Goal: Information Seeking & Learning: Learn about a topic

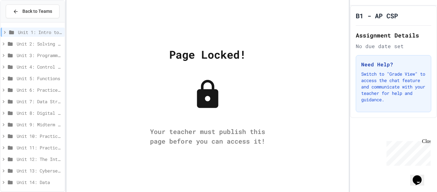
click at [53, 40] on span "Unit 2: Solving Problems in Computer Science" at bounding box center [39, 43] width 45 height 7
click at [42, 46] on span "Unit 2: Solving Problems in Computer Science" at bounding box center [39, 43] width 45 height 7
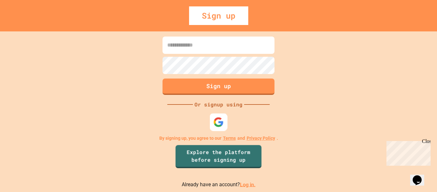
click at [218, 123] on img at bounding box center [218, 121] width 11 height 11
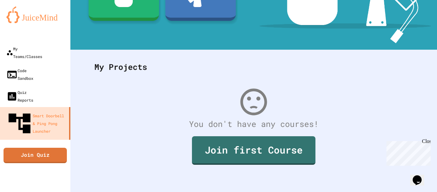
scroll to position [123, 0]
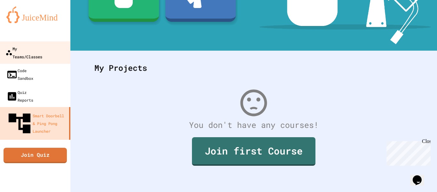
click at [38, 46] on div "My Teams/Classes" at bounding box center [23, 52] width 37 height 16
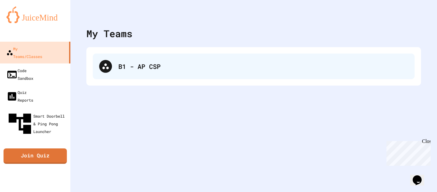
click at [154, 72] on div "B1 - AP CSP" at bounding box center [254, 66] width 322 height 26
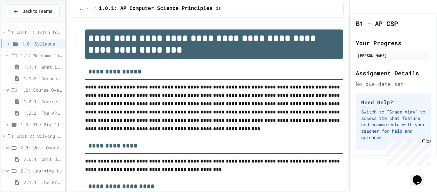
click at [39, 180] on span "2.1.1: The Growth Mindset" at bounding box center [43, 181] width 38 height 7
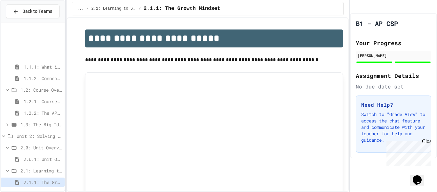
scroll to position [110, 0]
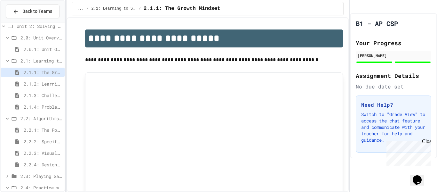
click at [46, 164] on span "2.2.4: Designing Flowcharts" at bounding box center [43, 164] width 38 height 7
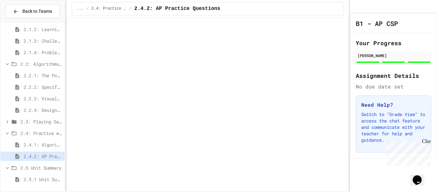
scroll to position [159, 0]
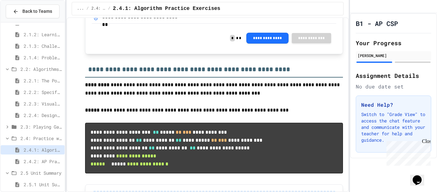
scroll to position [654, 0]
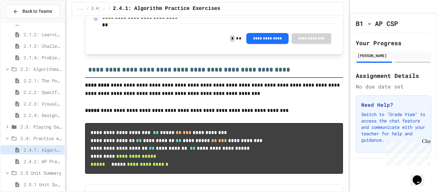
click at [134, 21] on div "**********" at bounding box center [142, 17] width 81 height 8
click at [99, 21] on link "Download" at bounding box center [96, 17] width 8 height 8
click at [230, 78] on h3 "**********" at bounding box center [214, 67] width 258 height 21
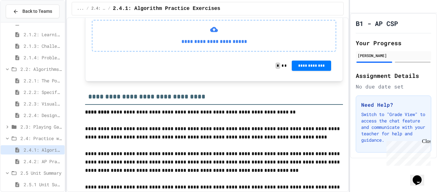
scroll to position [825, 0]
click at [216, 32] on icon at bounding box center [214, 29] width 8 height 5
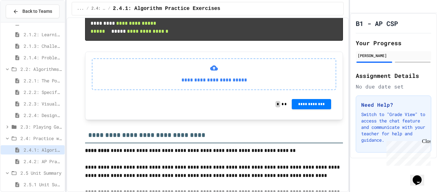
click at [43, 115] on span "2.2.4: Designing Flowcharts" at bounding box center [43, 115] width 38 height 7
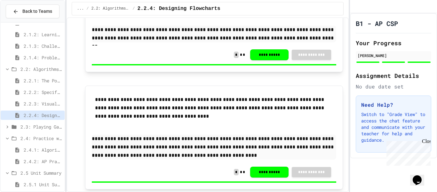
scroll to position [701, 0]
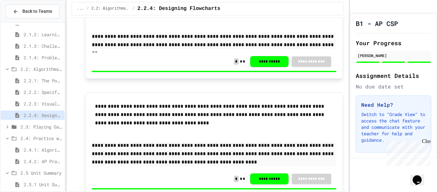
click at [35, 163] on span "2.4.2: AP Practice Questions" at bounding box center [43, 161] width 38 height 7
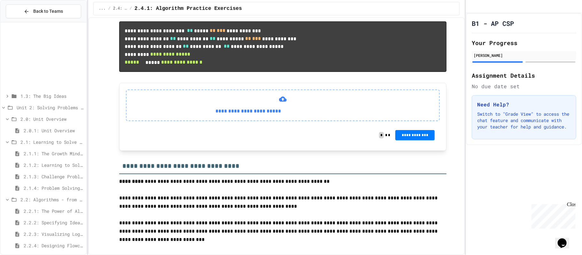
scroll to position [755, 0]
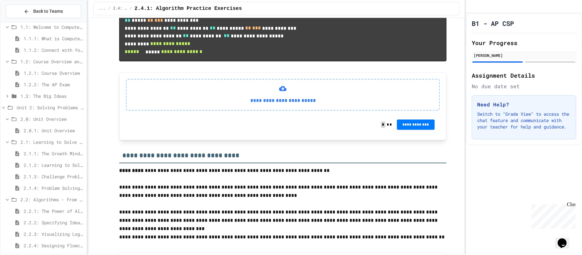
drag, startPoint x: 194, startPoint y: 45, endPoint x: 163, endPoint y: 46, distance: 31.7
click at [163, 46] on pre "**********" at bounding box center [282, 28] width 327 height 66
copy code "******* **"
click at [266, 61] on pre "**********" at bounding box center [282, 28] width 327 height 66
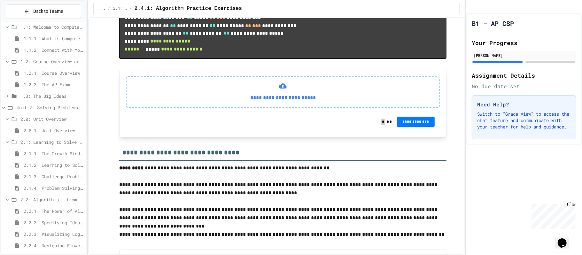
scroll to position [742, 0]
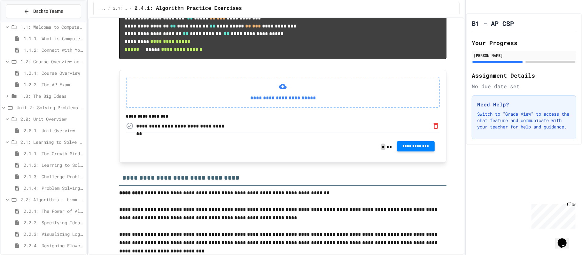
click at [427, 149] on span "**********" at bounding box center [416, 146] width 28 height 5
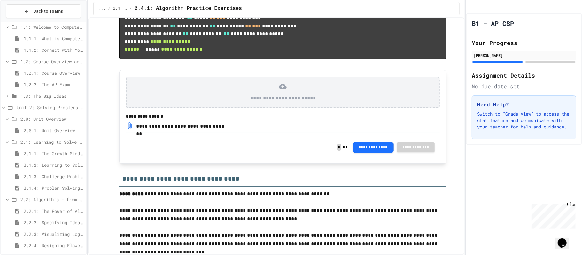
click at [266, 59] on pre "**********" at bounding box center [282, 34] width 327 height 51
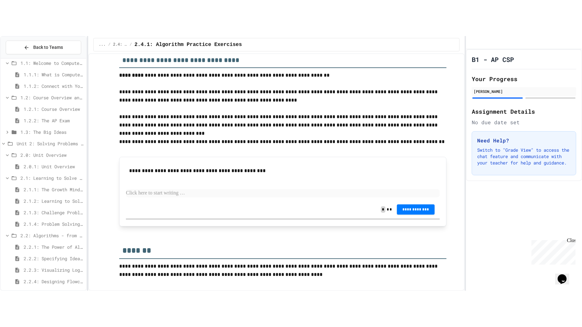
scroll to position [979, 0]
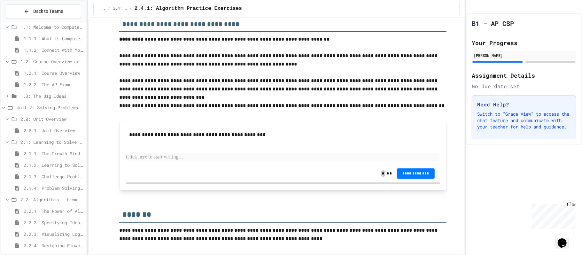
click at [437, 191] on div "B1 - AP CSP Your Progress Jorge Araujo Assignment Details No due date set Need …" at bounding box center [524, 134] width 116 height 242
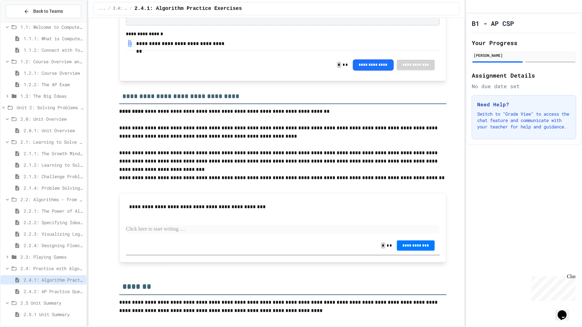
scroll to position [916, 0]
drag, startPoint x: 418, startPoint y: 181, endPoint x: 269, endPoint y: 174, distance: 149.2
click at [266, 169] on p at bounding box center [282, 170] width 327 height 8
click at [269, 170] on p at bounding box center [282, 170] width 327 height 8
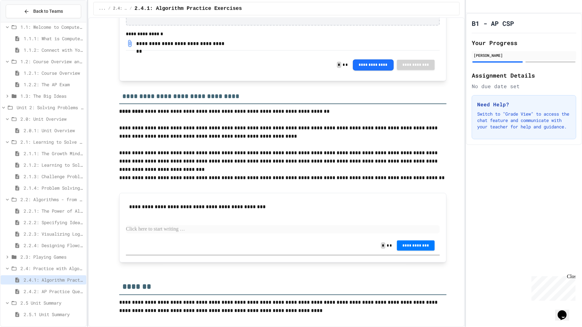
click at [123, 126] on p "**********" at bounding box center [282, 132] width 327 height 17
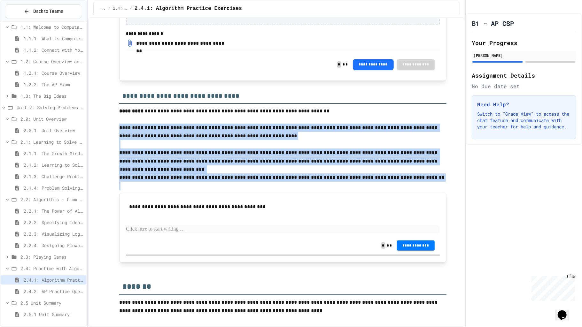
drag, startPoint x: 118, startPoint y: 128, endPoint x: 432, endPoint y: 185, distance: 319.2
copy div "**********"
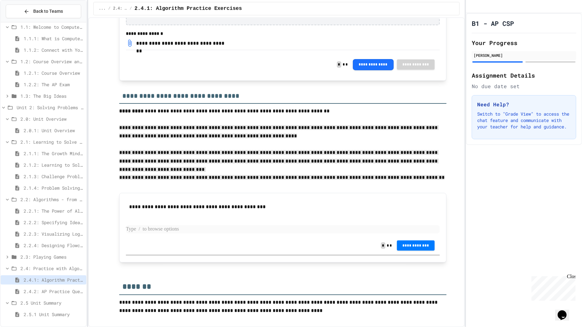
click at [228, 191] on p at bounding box center [283, 229] width 314 height 8
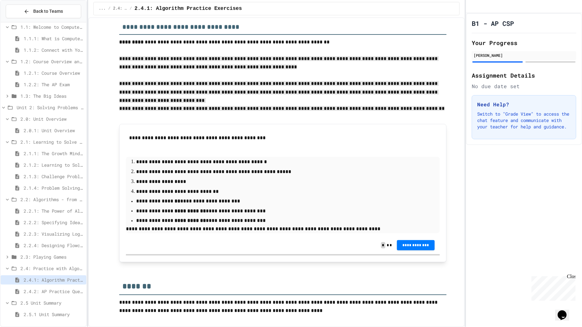
scroll to position [947, 0]
click at [136, 166] on li "**********" at bounding box center [283, 161] width 294 height 9
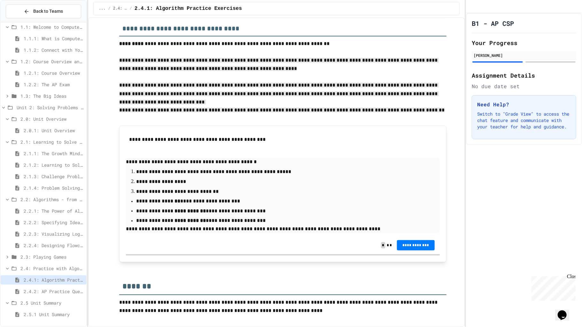
click at [136, 176] on li "**********" at bounding box center [283, 171] width 294 height 9
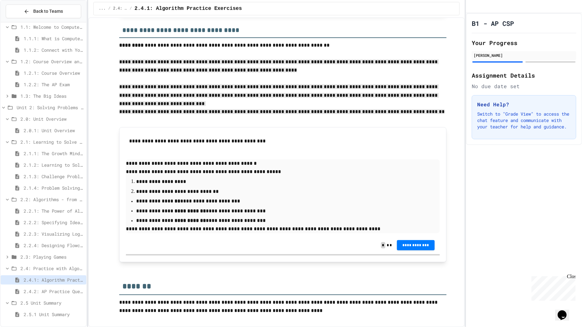
click at [137, 186] on p "**********" at bounding box center [282, 182] width 293 height 8
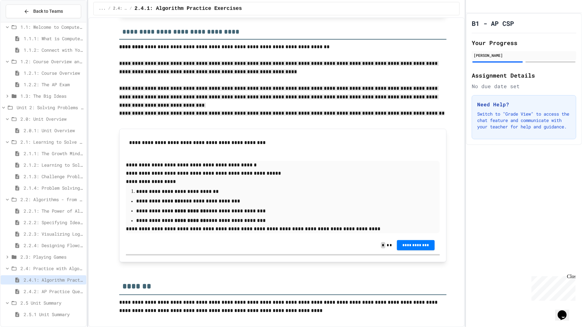
click at [137, 191] on p "**********" at bounding box center [282, 192] width 293 height 8
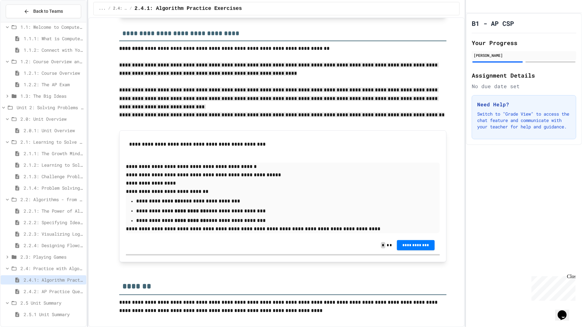
click at [138, 191] on p "**********" at bounding box center [282, 201] width 293 height 8
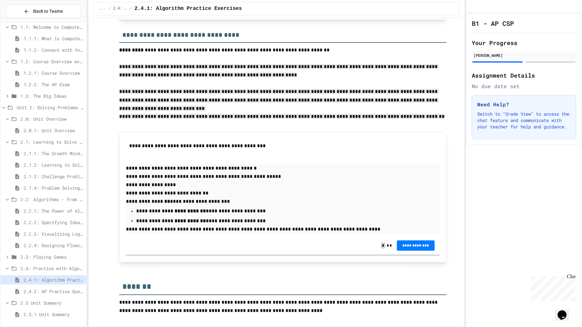
click at [134, 191] on ul "**********" at bounding box center [283, 216] width 314 height 19
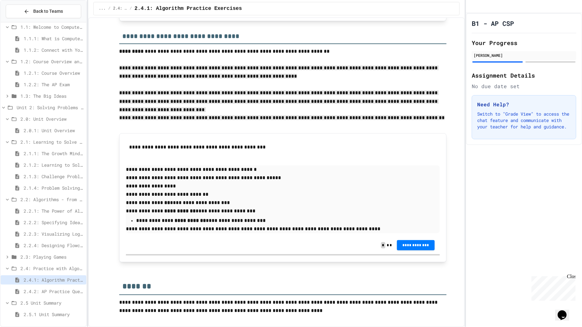
click at [135, 191] on ul "**********" at bounding box center [283, 220] width 314 height 9
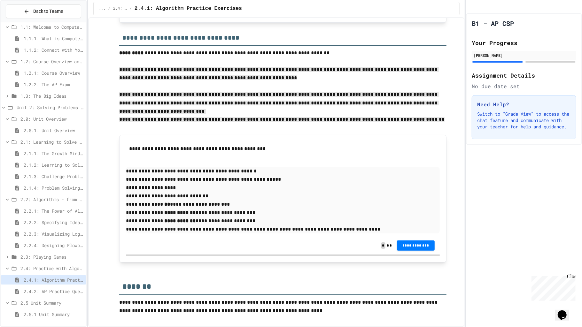
scroll to position [964, 0]
click at [351, 191] on p "**********" at bounding box center [283, 229] width 314 height 8
click at [321, 191] on div "**********" at bounding box center [283, 246] width 314 height 18
drag, startPoint x: 413, startPoint y: 257, endPoint x: 330, endPoint y: 164, distance: 124.1
click at [330, 164] on div "**********" at bounding box center [283, 199] width 314 height 114
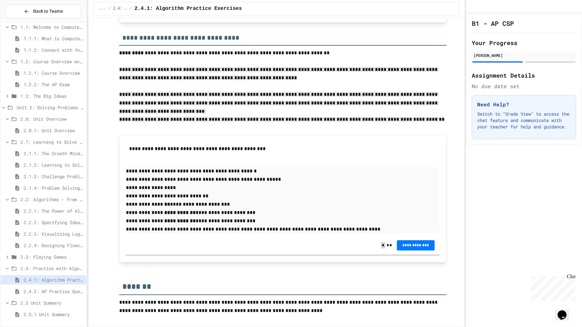
click at [258, 57] on p "**********" at bounding box center [282, 53] width 327 height 8
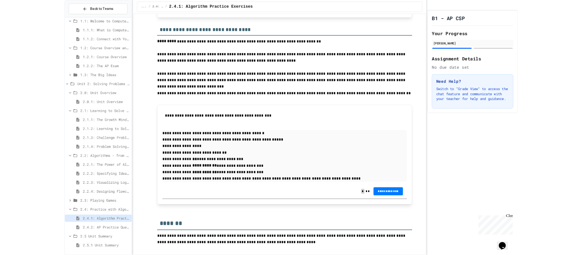
scroll to position [971, 0]
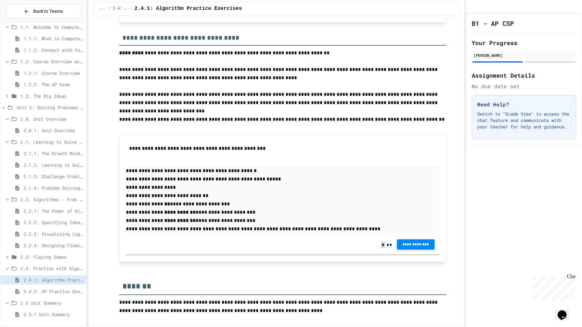
click at [412, 191] on span "**********" at bounding box center [416, 244] width 28 height 5
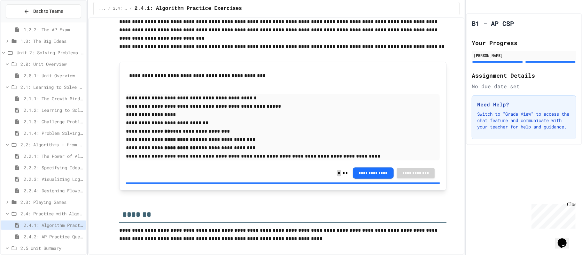
scroll to position [100, 0]
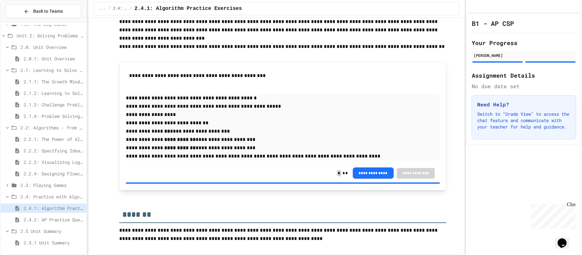
click at [45, 191] on span "2.4.2: AP Practice Questions" at bounding box center [54, 220] width 60 height 7
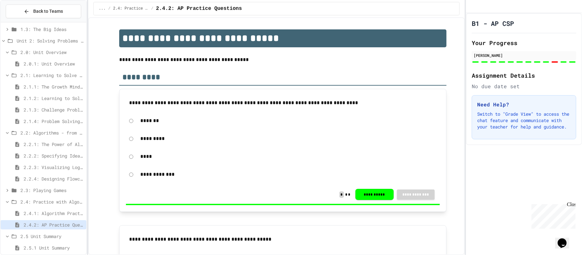
scroll to position [2189, 0]
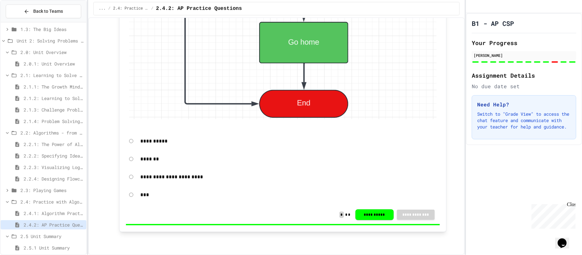
click at [40, 191] on span "2.5 Unit Summary" at bounding box center [51, 236] width 63 height 7
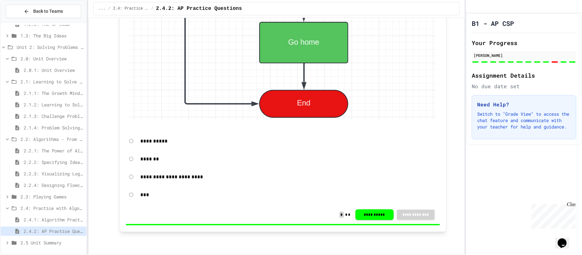
scroll to position [83, 0]
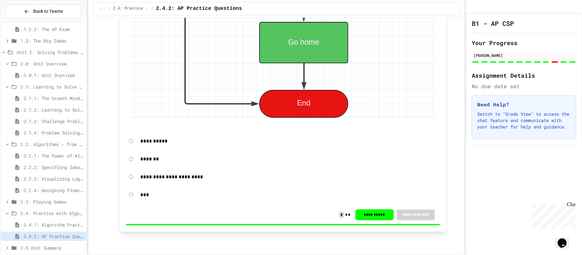
click at [40, 191] on span "2.5 Unit Summary" at bounding box center [51, 248] width 63 height 7
click at [41, 191] on span "2.5 Unit Summary" at bounding box center [51, 248] width 63 height 7
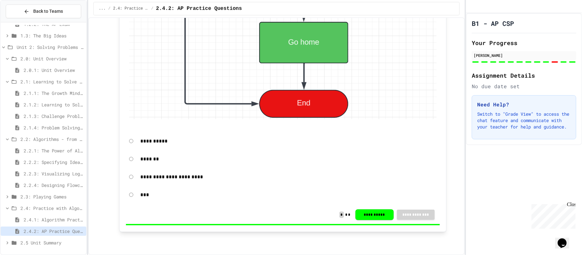
click at [39, 191] on span "2.5 Unit Summary" at bounding box center [51, 243] width 63 height 7
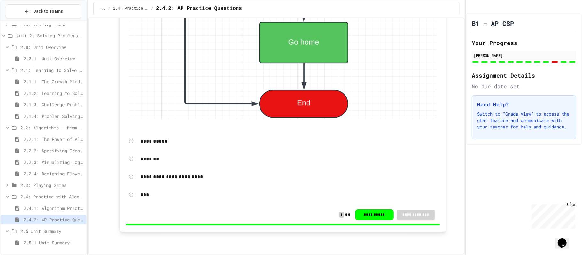
click at [51, 191] on span "2.5.1 Unit Summary" at bounding box center [54, 243] width 60 height 7
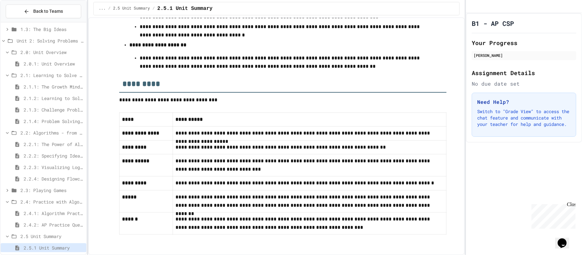
scroll to position [276, 0]
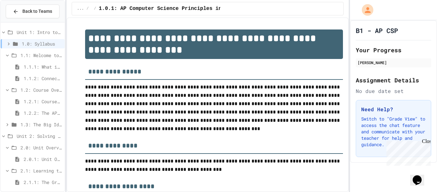
click at [44, 177] on div "2.1.1: The Growth Mindset" at bounding box center [33, 181] width 64 height 9
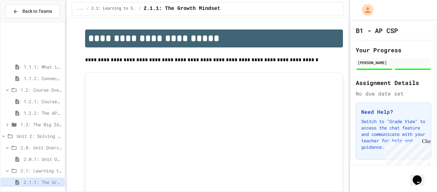
scroll to position [47, 0]
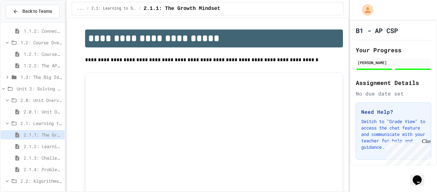
click at [48, 169] on span "2.1.4: Problem Solving Practice" at bounding box center [43, 169] width 38 height 7
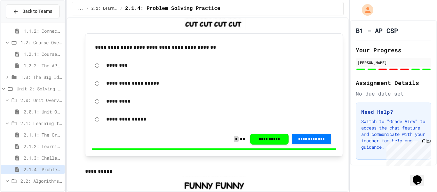
scroll to position [373, 0]
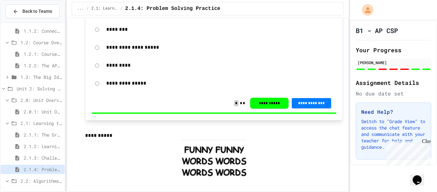
click at [51, 178] on span "2.2: Algorithms - from Pseudocode to Flowcharts" at bounding box center [41, 180] width 42 height 7
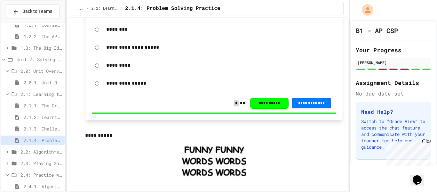
scroll to position [80, 0]
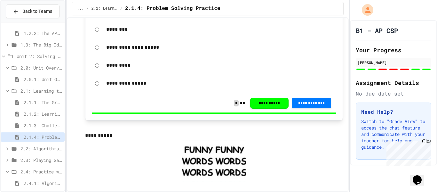
click at [50, 182] on span "2.4.1: Algorithm Practice Exercises" at bounding box center [43, 182] width 38 height 7
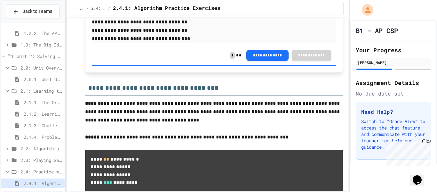
scroll to position [344, 0]
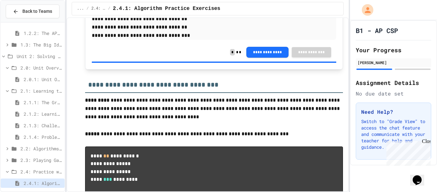
click at [39, 137] on span "2.1.4: Problem Solving Practice" at bounding box center [43, 136] width 38 height 7
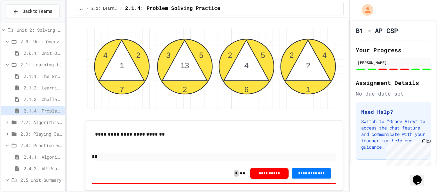
scroll to position [95, 0]
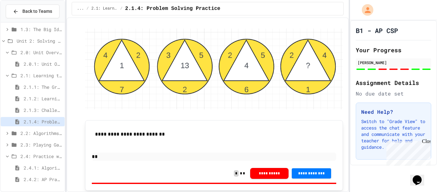
click at [36, 111] on span "2.1.3: Challenge Problem - The Bridge" at bounding box center [43, 109] width 38 height 7
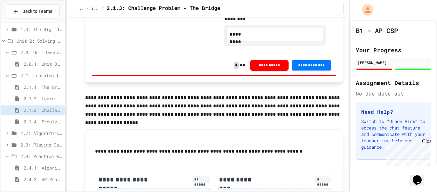
scroll to position [745, 0]
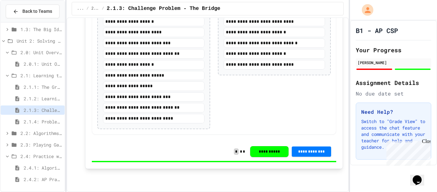
click at [52, 100] on span "2.1.2: Learning to Solve Hard Problems" at bounding box center [43, 98] width 38 height 7
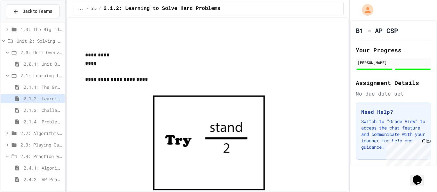
scroll to position [892, 0]
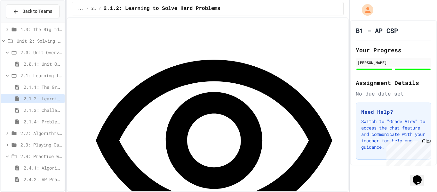
click at [47, 89] on span "2.1.1: The Growth Mindset" at bounding box center [43, 86] width 38 height 7
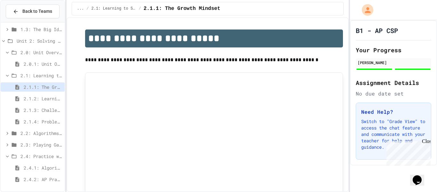
click at [43, 64] on span "2.0.1: Unit Overview" at bounding box center [43, 63] width 38 height 7
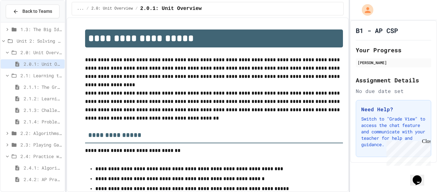
click at [46, 72] on span "2.1: Learning to Solve Hard Problems" at bounding box center [41, 75] width 42 height 7
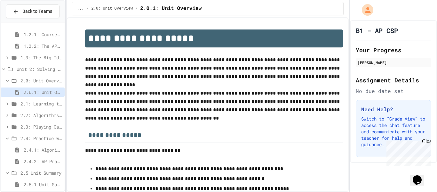
click at [45, 79] on span "2.0: Unit Overview" at bounding box center [41, 80] width 42 height 7
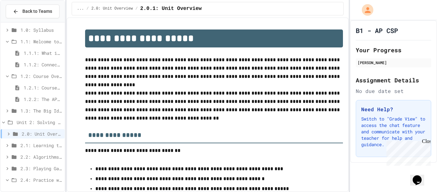
scroll to position [13, 0]
click at [51, 87] on span "1.2.1: Course Overview" at bounding box center [43, 88] width 38 height 7
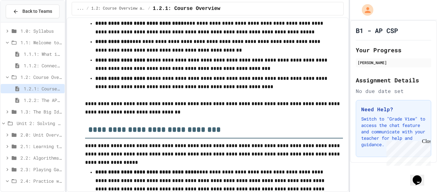
scroll to position [1089, 0]
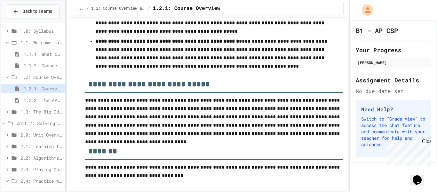
click at [43, 113] on span "1.3: The Big Ideas" at bounding box center [41, 111] width 42 height 7
click at [46, 123] on span "1.3.1: Big Idea 1 - Creative Development" at bounding box center [43, 123] width 38 height 7
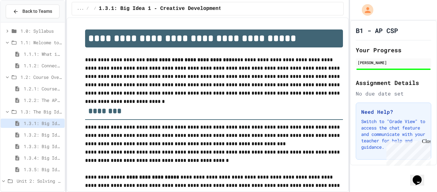
click at [51, 159] on span "1.3.4: Big Idea 4 - Computing Systems and Networks" at bounding box center [43, 157] width 38 height 7
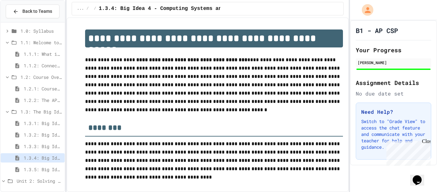
scroll to position [332, 0]
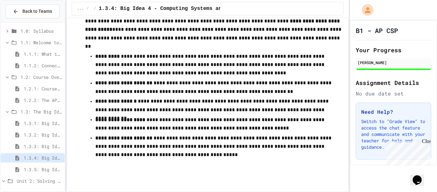
click at [57, 166] on span "1.3.5: Big Idea 5 - Impact of Computing" at bounding box center [43, 169] width 38 height 7
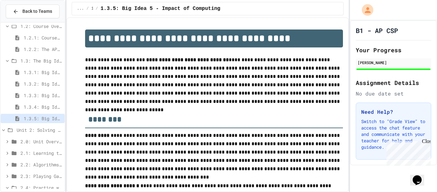
scroll to position [64, 0]
click at [47, 138] on span "2.0: Unit Overview" at bounding box center [41, 141] width 42 height 7
click at [43, 133] on div "Unit 2: Solving Problems in Computer Science" at bounding box center [33, 129] width 64 height 9
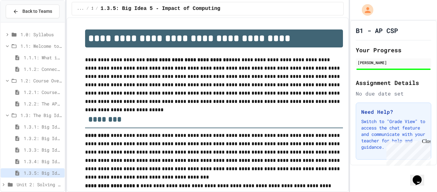
scroll to position [14, 0]
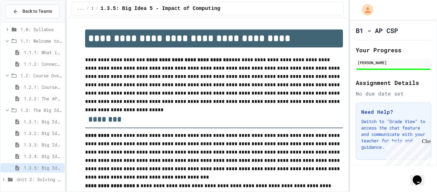
click at [40, 177] on span "Unit 2: Solving Problems in Computer Science" at bounding box center [39, 179] width 45 height 7
click at [37, 77] on span "1.2: Course Overview and the AP Exam" at bounding box center [41, 75] width 42 height 7
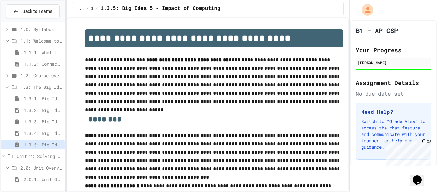
click at [22, 38] on span "1.1: Welcome to Computer Science" at bounding box center [41, 40] width 42 height 7
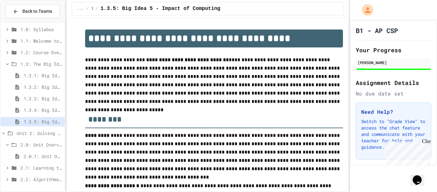
click at [33, 63] on span "1.3: The Big Ideas" at bounding box center [41, 63] width 42 height 7
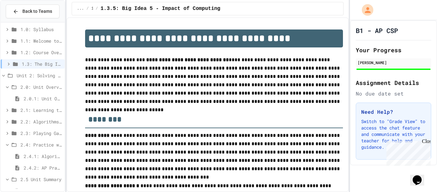
click at [37, 84] on span "2.0: Unit Overview" at bounding box center [41, 86] width 42 height 7
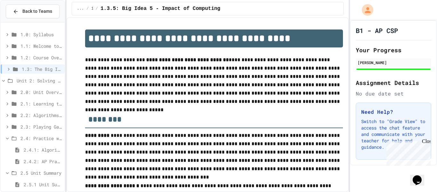
click at [36, 83] on span "Unit 2: Solving Problems in Computer Science" at bounding box center [39, 80] width 45 height 7
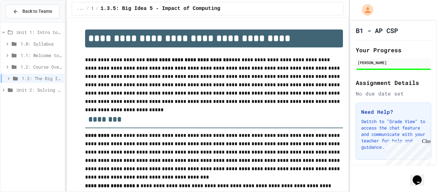
click at [42, 122] on div "Unit 1: Intro to Computer Science 1.0: Syllabus 1.1: Welcome to Computer Scienc…" at bounding box center [33, 106] width 64 height 163
click at [37, 93] on div "Unit 2: Solving Problems in Computer Science" at bounding box center [33, 89] width 64 height 9
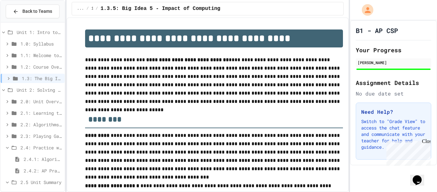
click at [40, 114] on span "2.1: Learning to Solve Hard Problems" at bounding box center [41, 112] width 42 height 7
click at [44, 126] on span "2.1.1: The Growth Mindset" at bounding box center [43, 124] width 38 height 7
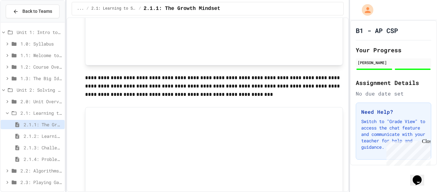
scroll to position [477, 0]
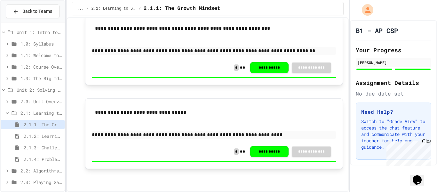
click at [49, 139] on span "2.1.2: Learning to Solve Hard Problems" at bounding box center [43, 135] width 38 height 7
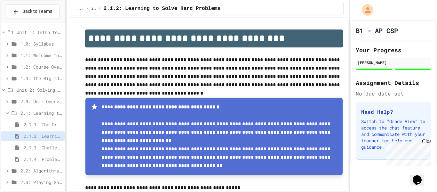
click at [33, 148] on span "2.1.3: Challenge Problem - The Bridge" at bounding box center [43, 147] width 38 height 7
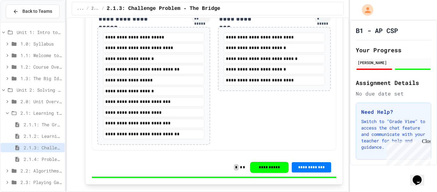
scroll to position [745, 0]
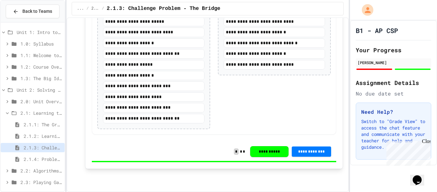
click at [47, 159] on span "2.1.4: Problem Solving Practice" at bounding box center [43, 158] width 38 height 7
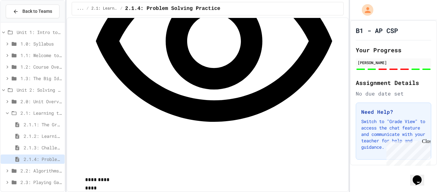
scroll to position [940, 0]
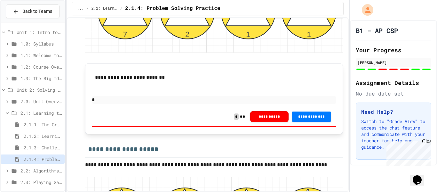
click at [43, 172] on span "2.2: Algorithms - from Pseudocode to Flowcharts" at bounding box center [41, 170] width 42 height 7
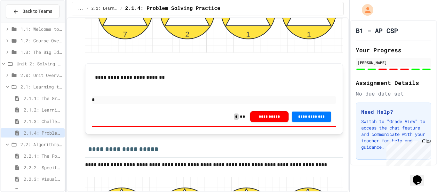
scroll to position [29, 0]
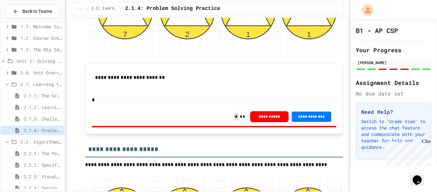
click at [39, 153] on span "2.2.1: The Power of Algorithms" at bounding box center [43, 153] width 38 height 7
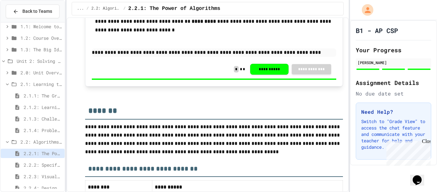
scroll to position [1363, 0]
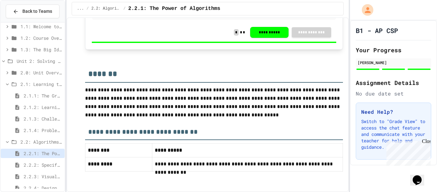
click at [40, 167] on span "2.2.2: Specifying Ideas with Pseudocode" at bounding box center [43, 164] width 38 height 7
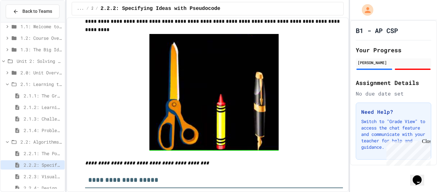
scroll to position [106, 0]
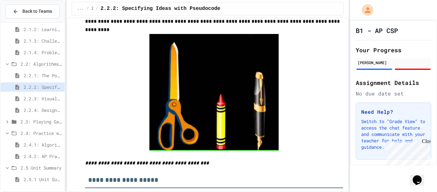
click at [47, 99] on span "2.2.3: Visualizing Logic with Flowcharts" at bounding box center [43, 98] width 38 height 7
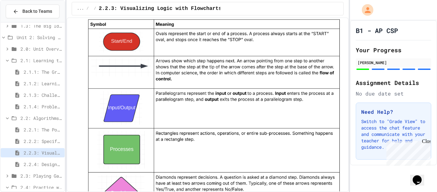
scroll to position [627, 0]
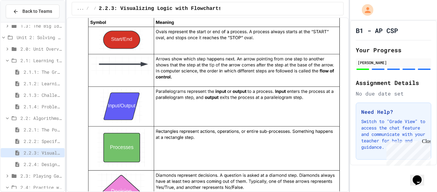
click at [181, 39] on img at bounding box center [214, 116] width 258 height 201
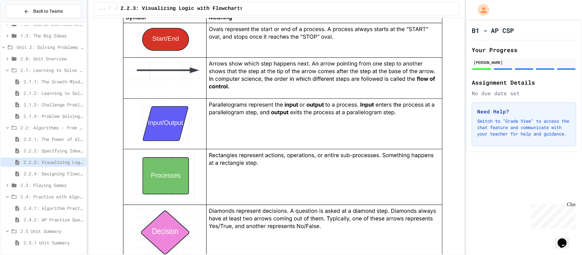
scroll to position [43, 0]
